Goal: Task Accomplishment & Management: Manage account settings

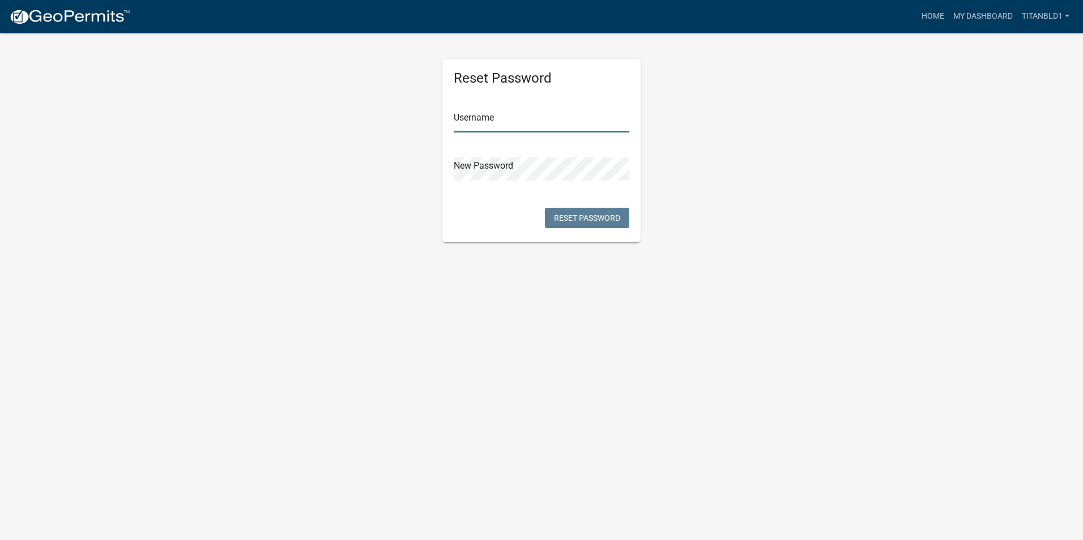
click at [525, 117] on input "text" at bounding box center [542, 120] width 176 height 23
type input "titanbci@gmail.co"
click at [881, 181] on form "Reset Password Username titanbci@gmail.co New Password Reset Password" at bounding box center [541, 121] width 1083 height 242
click at [931, 12] on link "Home" at bounding box center [933, 17] width 32 height 22
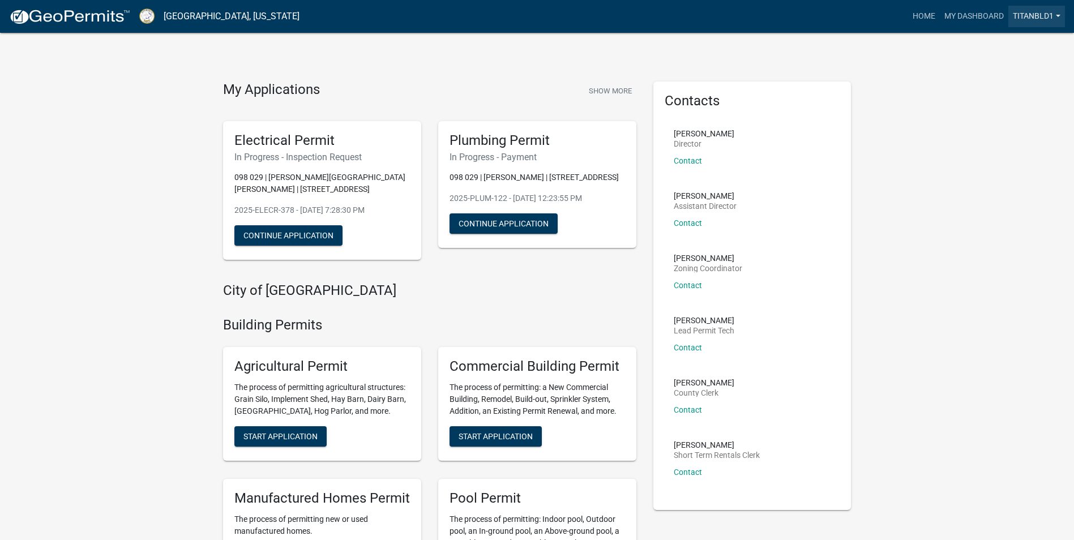
click at [1033, 12] on link "titanbld1" at bounding box center [1037, 17] width 57 height 22
click at [1013, 40] on link "Account" at bounding box center [1020, 46] width 91 height 27
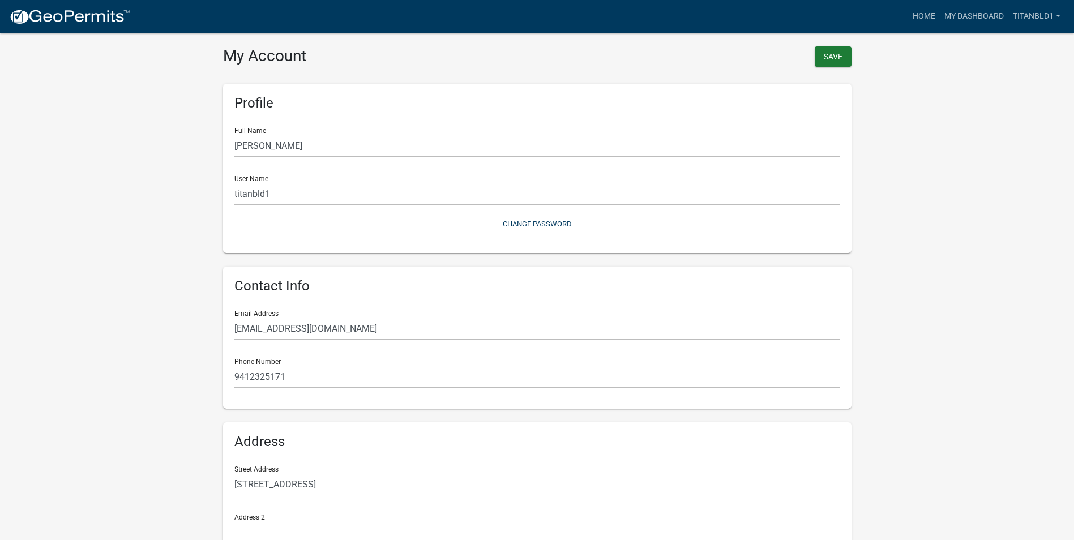
click at [91, 133] on wm-user-profile-view "more_horiz Home My Dashboard titanbld1 Account Logout My Account Save Profile F…" at bounding box center [537, 337] width 1074 height 646
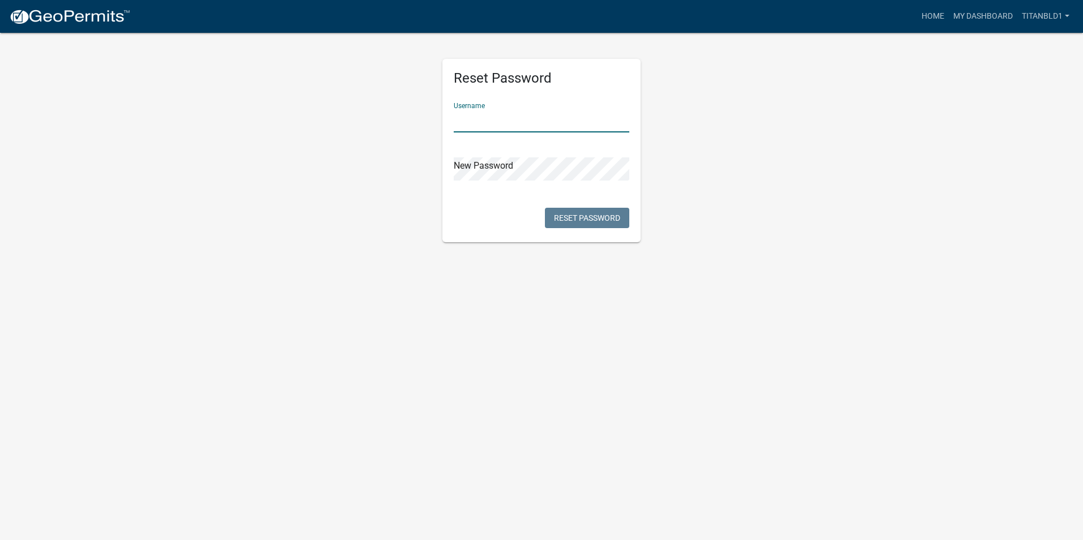
click at [522, 119] on input "text" at bounding box center [542, 120] width 176 height 23
click at [856, 182] on div "Reset Password Username New Password Reset Password" at bounding box center [542, 137] width 646 height 211
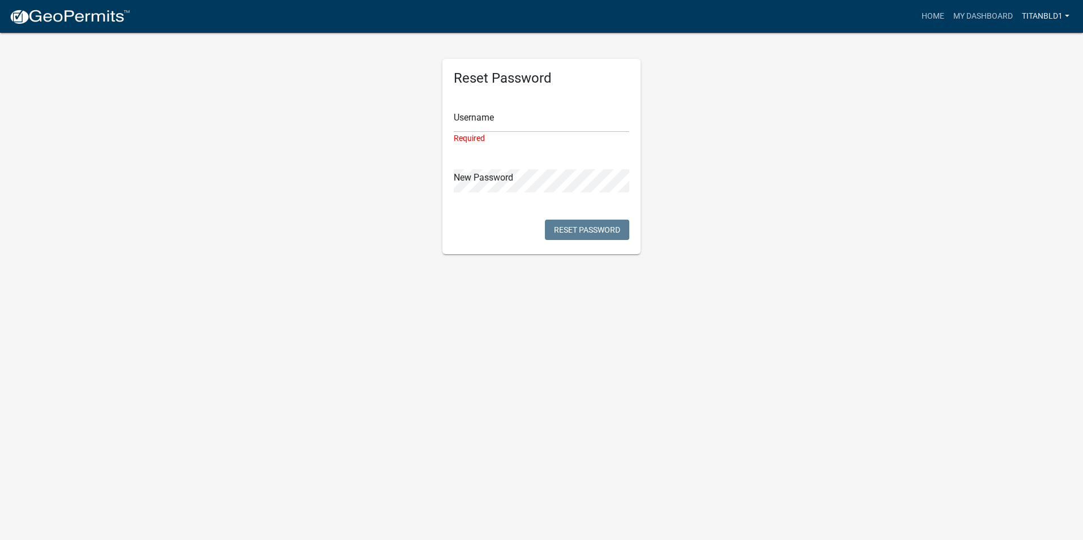
click at [1037, 12] on link "titanbld1" at bounding box center [1045, 17] width 57 height 22
click at [1023, 46] on link "Account" at bounding box center [1028, 46] width 91 height 27
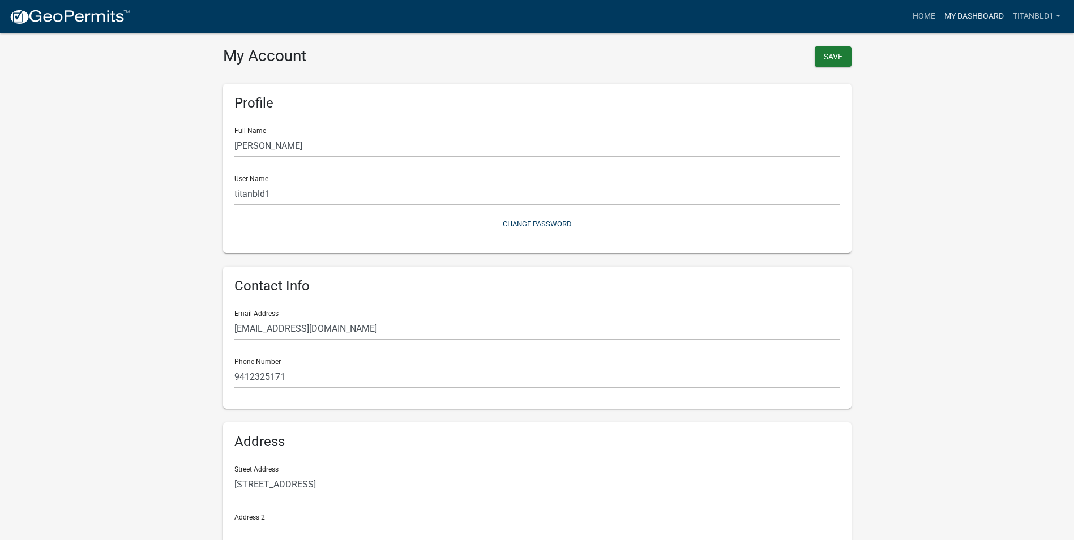
click at [975, 11] on link "My Dashboard" at bounding box center [974, 17] width 69 height 22
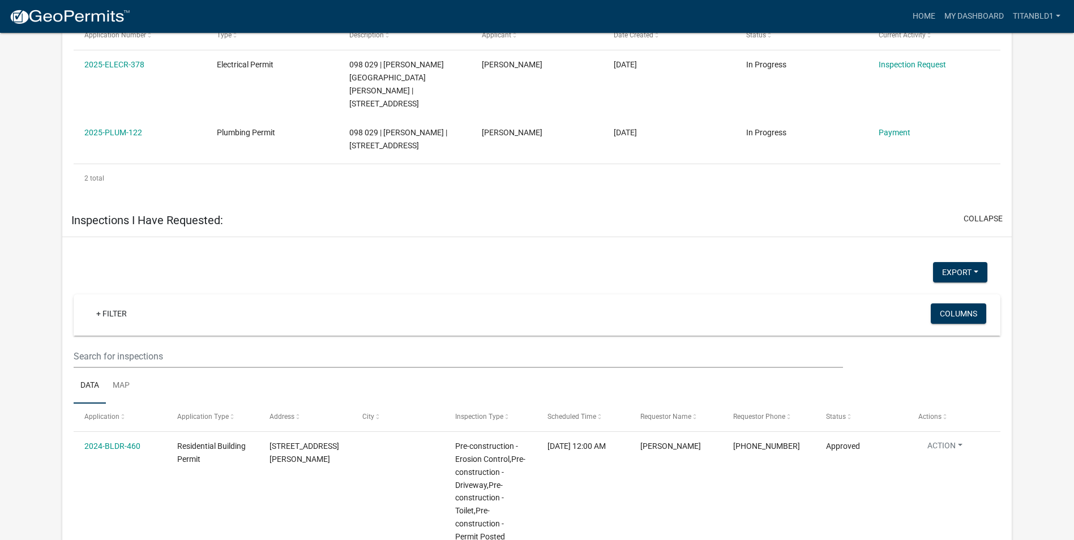
scroll to position [680, 0]
